Goal: Navigation & Orientation: Find specific page/section

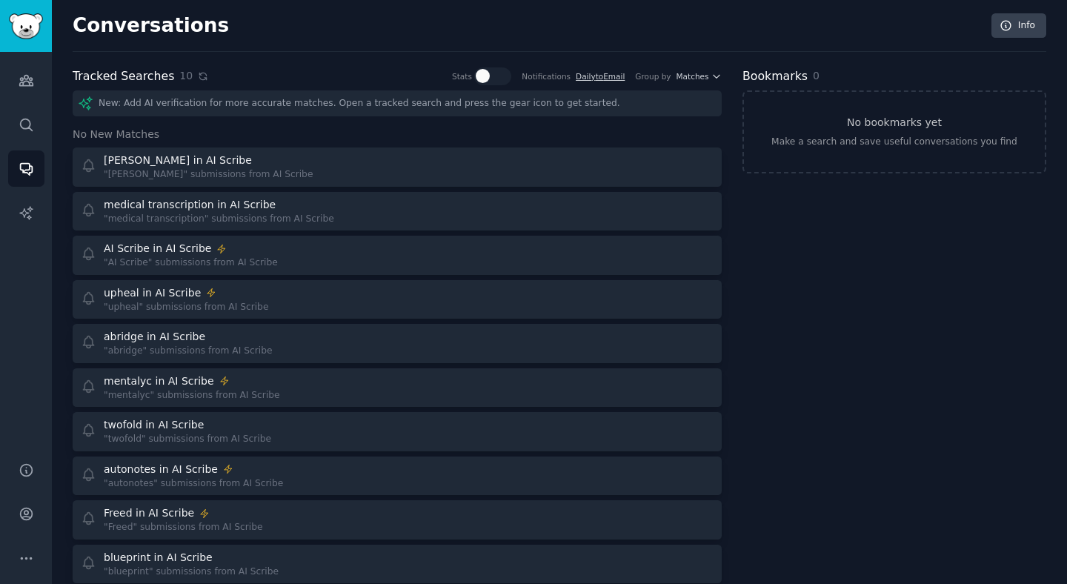
click at [200, 75] on icon at bounding box center [203, 76] width 7 height 7
